Goal: Complete application form

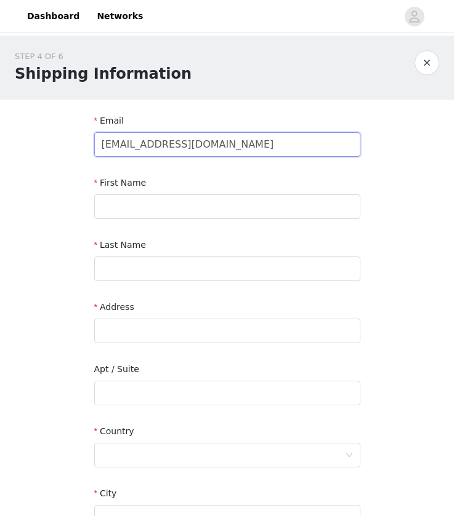
type input "[EMAIL_ADDRESS][DOMAIN_NAME]"
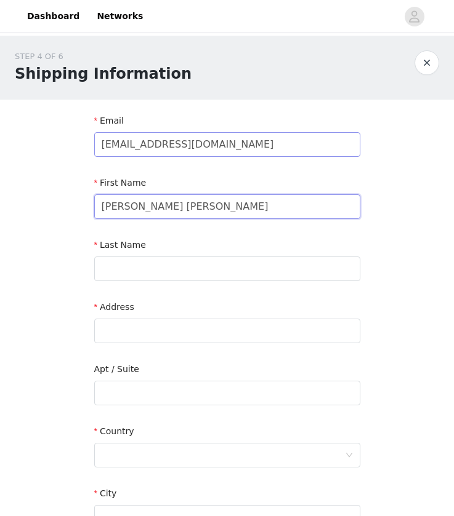
type input "[PERSON_NAME] [PERSON_NAME]"
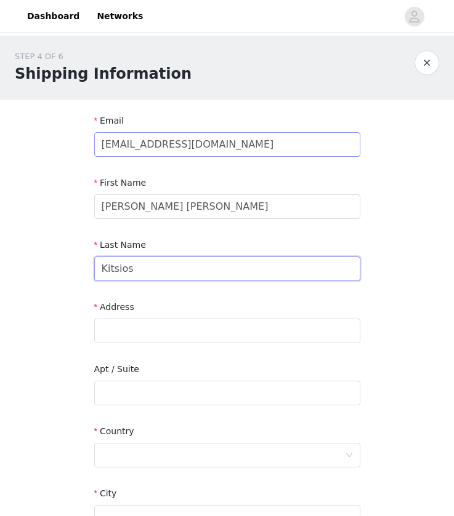
type input "Kitsios"
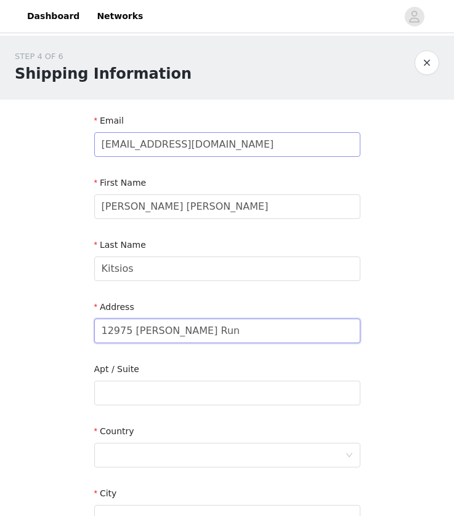
type input "12975 [PERSON_NAME] Run"
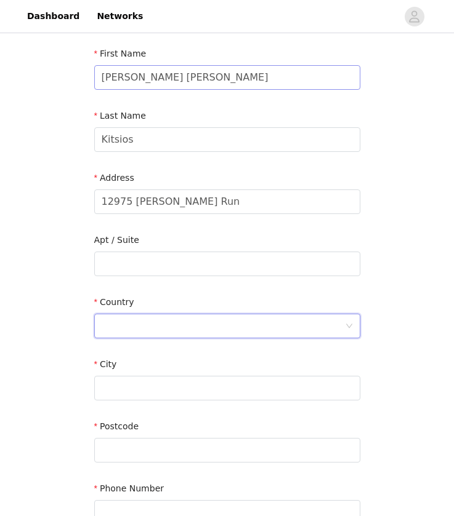
scroll to position [260, 0]
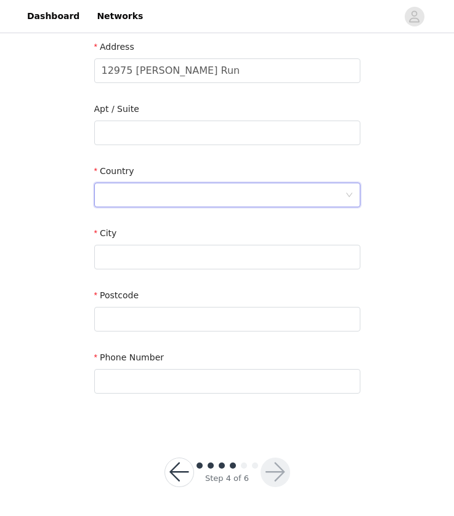
click at [194, 197] on div at bounding box center [223, 194] width 243 height 23
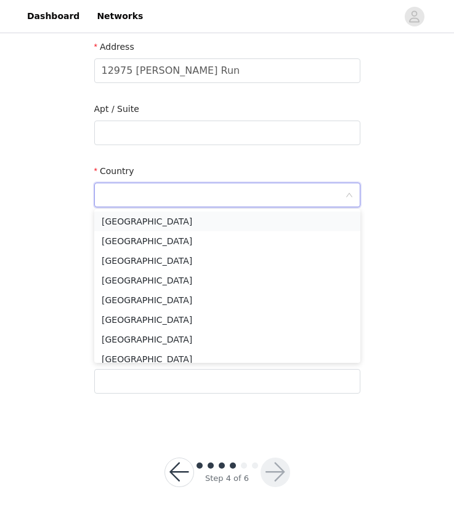
click at [178, 226] on li "[GEOGRAPHIC_DATA]" at bounding box center [227, 222] width 266 height 20
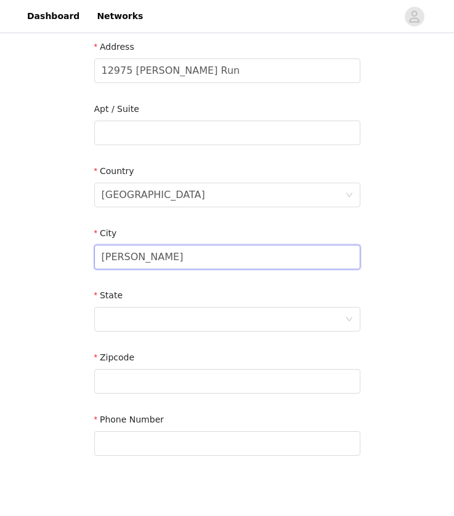
type input "[PERSON_NAME]"
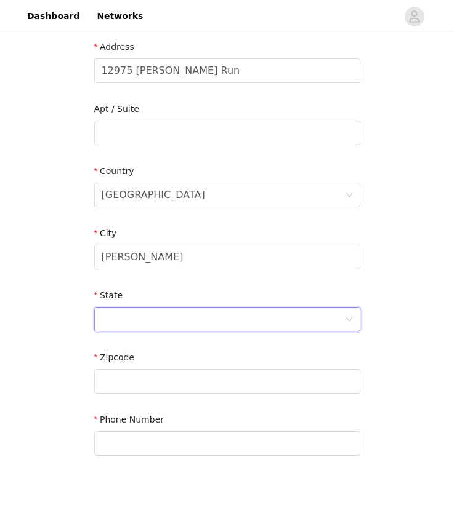
click at [137, 314] on div at bounding box center [223, 319] width 243 height 23
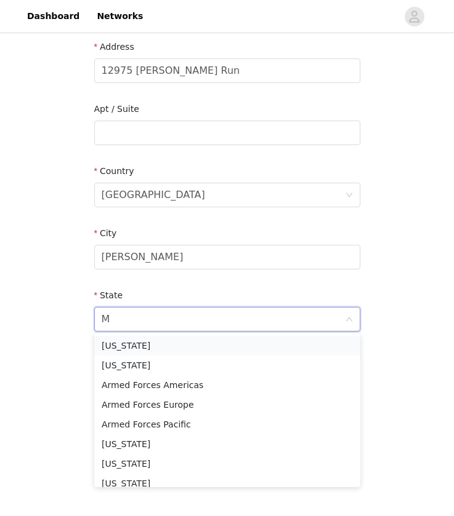
type input "MI"
click at [142, 362] on li "[US_STATE]" at bounding box center [227, 366] width 266 height 20
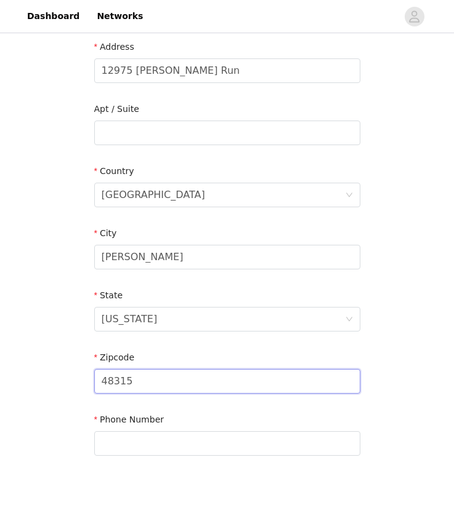
type input "48315"
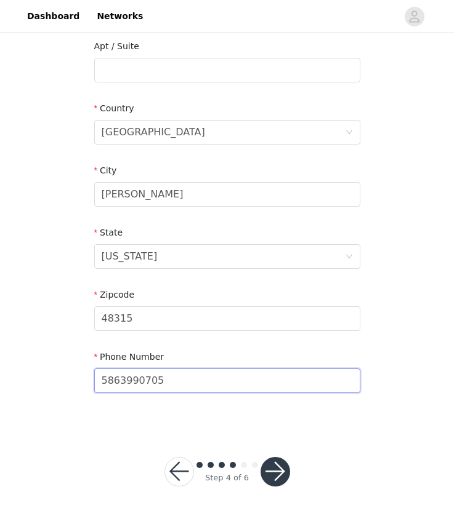
scroll to position [322, 0]
type input "5863990705"
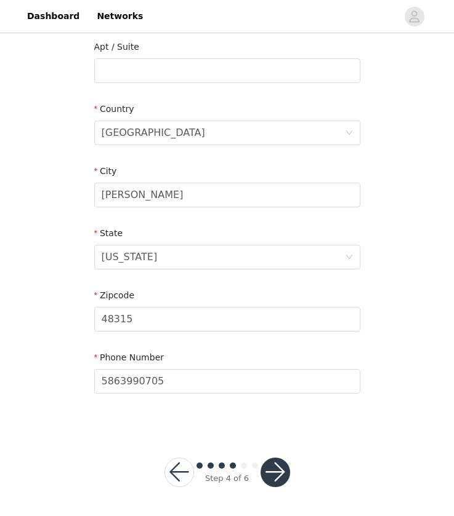
click at [280, 473] on button "button" at bounding box center [275, 473] width 30 height 30
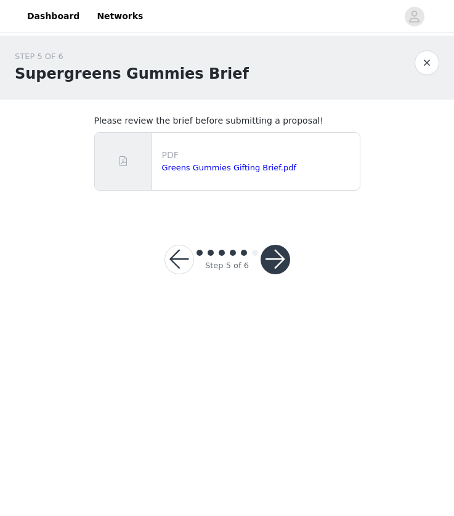
click at [272, 261] on button "button" at bounding box center [275, 260] width 30 height 30
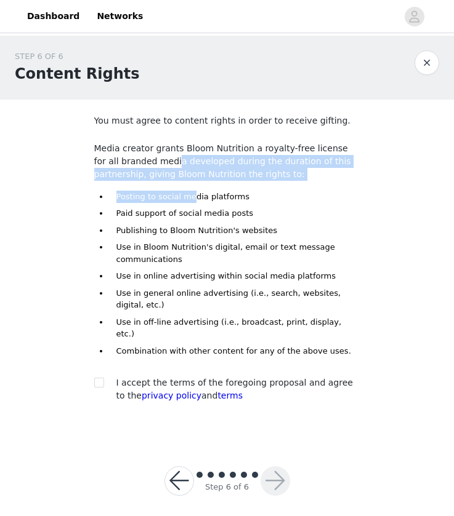
drag, startPoint x: 150, startPoint y: 157, endPoint x: 191, endPoint y: 193, distance: 54.5
click at [191, 193] on div "You must agree to content rights in order to receive gifting. Media creator gra…" at bounding box center [227, 261] width 266 height 294
click at [190, 193] on li "Posting to social media platforms" at bounding box center [234, 197] width 251 height 12
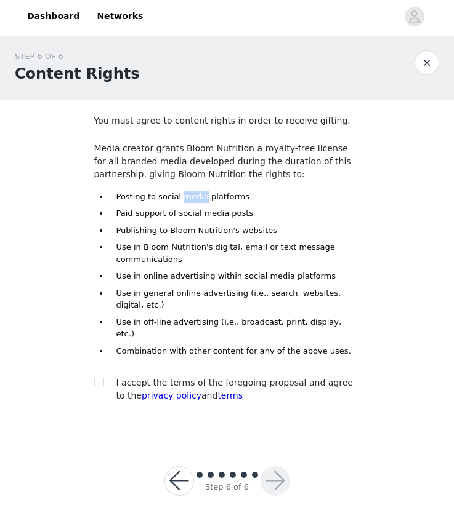
click at [190, 193] on li "Posting to social media platforms" at bounding box center [234, 197] width 251 height 12
click at [214, 148] on p "Media creator grants Bloom Nutrition a royalty-free license for all branded med…" at bounding box center [227, 161] width 266 height 39
drag, startPoint x: 187, startPoint y: 250, endPoint x: 172, endPoint y: 249, distance: 14.9
click at [172, 249] on li "Use in Bloom Nutrition's digital, email or text message communications" at bounding box center [234, 253] width 251 height 24
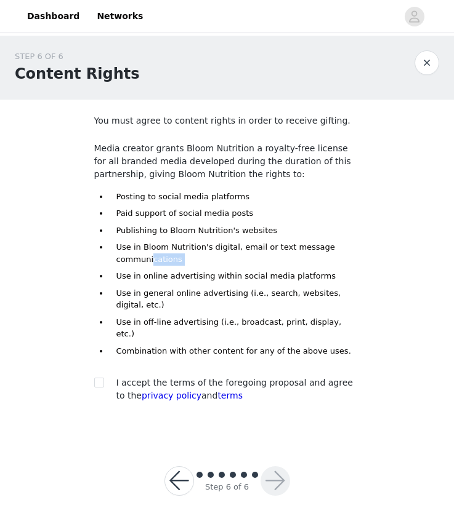
drag, startPoint x: 185, startPoint y: 267, endPoint x: 151, endPoint y: 260, distance: 35.2
click at [151, 260] on ul "Posting to social media platforms Paid support of social media posts Publishing…" at bounding box center [234, 274] width 251 height 167
click at [159, 285] on ul "Posting to social media platforms Paid support of social media posts Publishing…" at bounding box center [234, 274] width 251 height 167
click at [159, 278] on li "Use in online advertising within social media platforms" at bounding box center [234, 276] width 251 height 12
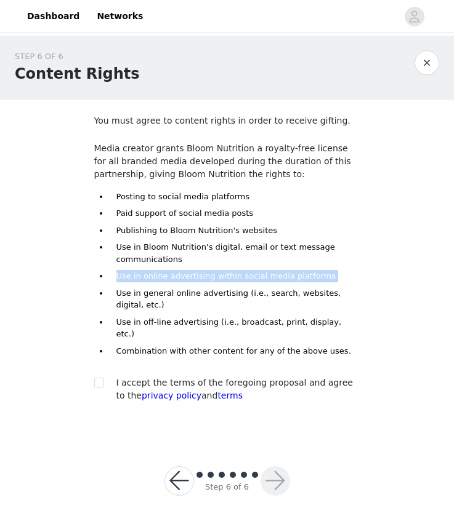
click at [159, 278] on li "Use in online advertising within social media platforms" at bounding box center [234, 276] width 251 height 12
click at [412, 19] on icon "avatar" at bounding box center [414, 17] width 12 height 20
